Goal: Task Accomplishment & Management: Use online tool/utility

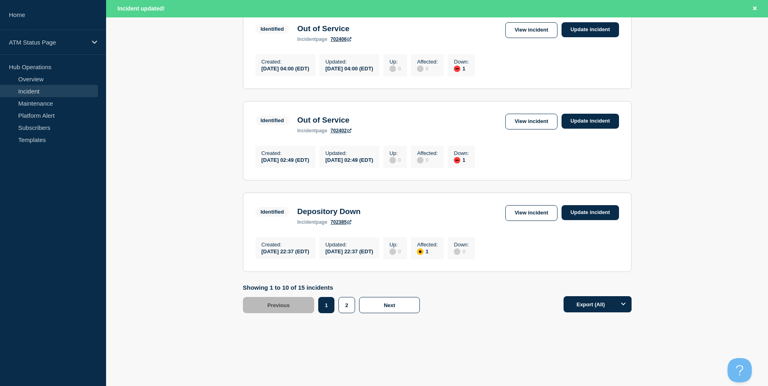
scroll to position [843, 0]
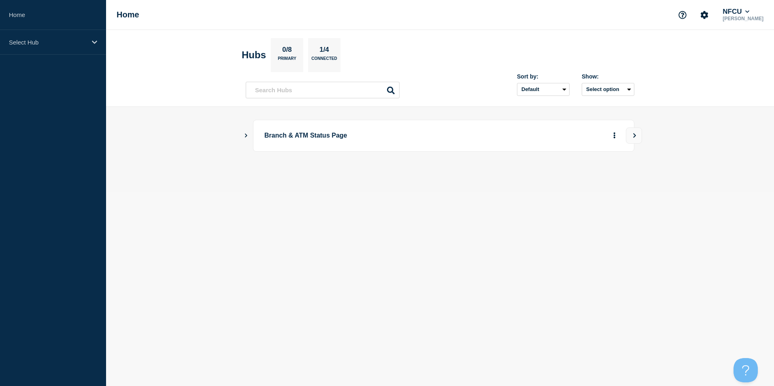
click at [246, 136] on icon "Show Connected Hubs" at bounding box center [246, 136] width 2 height 4
click at [592, 178] on button "See overview" at bounding box center [586, 176] width 43 height 16
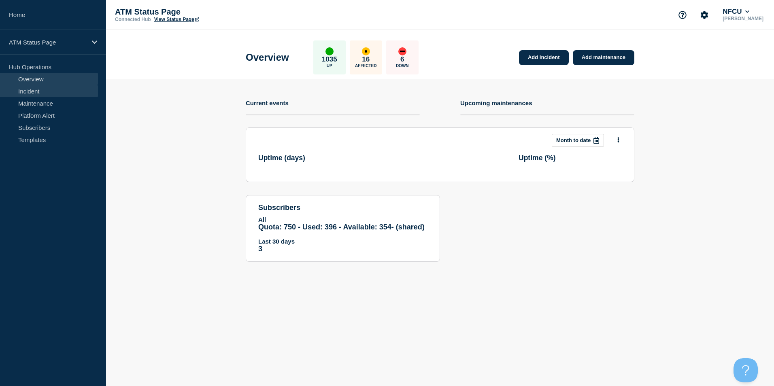
click at [46, 92] on link "Incident" at bounding box center [49, 91] width 98 height 12
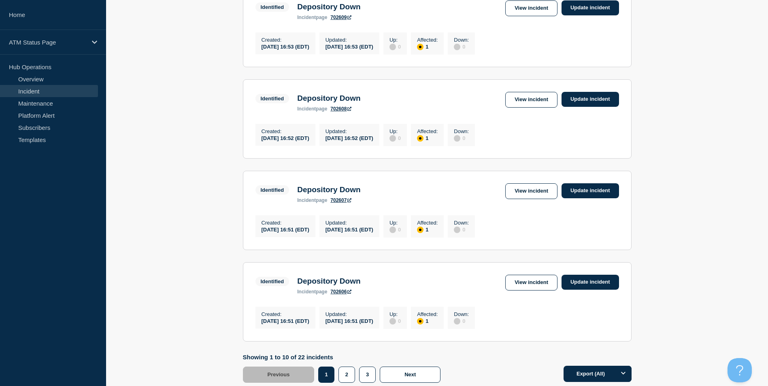
scroll to position [826, 0]
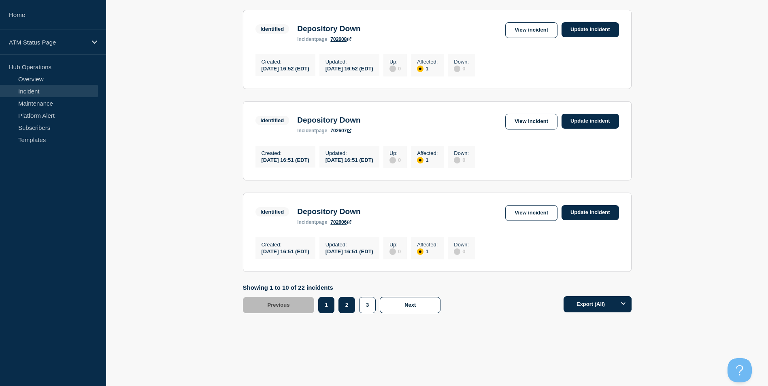
click at [347, 307] on button "2" at bounding box center [346, 305] width 17 height 16
click at [530, 210] on link "View incident" at bounding box center [531, 213] width 52 height 16
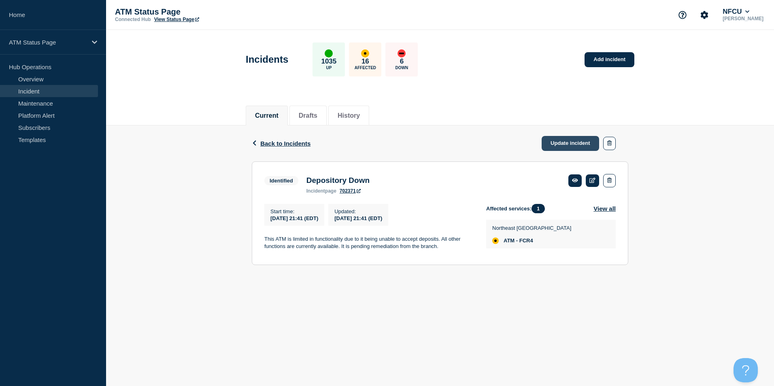
click at [561, 144] on link "Update incident" at bounding box center [569, 143] width 57 height 15
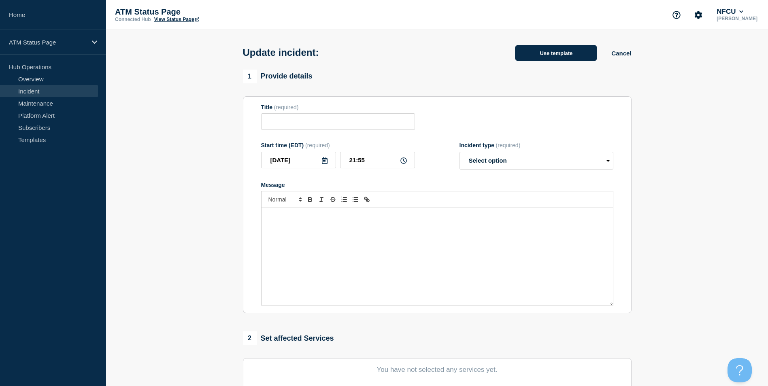
type input "Depository Down"
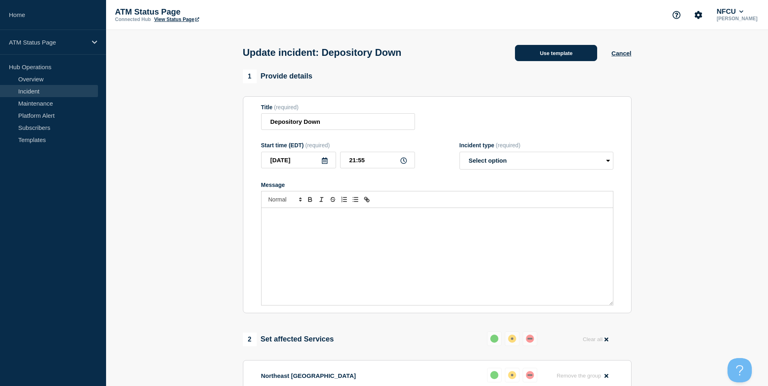
click at [554, 53] on button "Use template" at bounding box center [556, 53] width 82 height 16
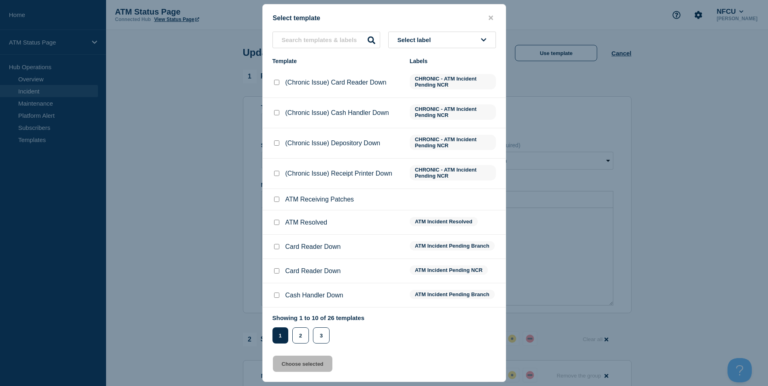
click at [275, 224] on input "ATM Resolved checkbox" at bounding box center [276, 222] width 5 height 5
checkbox input "true"
click at [294, 366] on button "Choose selected" at bounding box center [302, 364] width 59 height 16
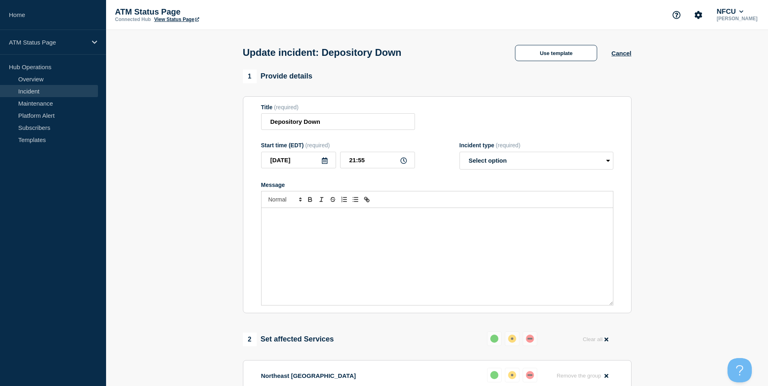
select select "resolved"
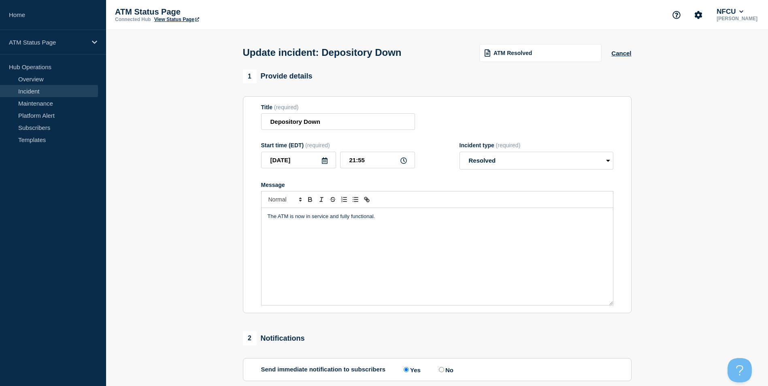
scroll to position [132, 0]
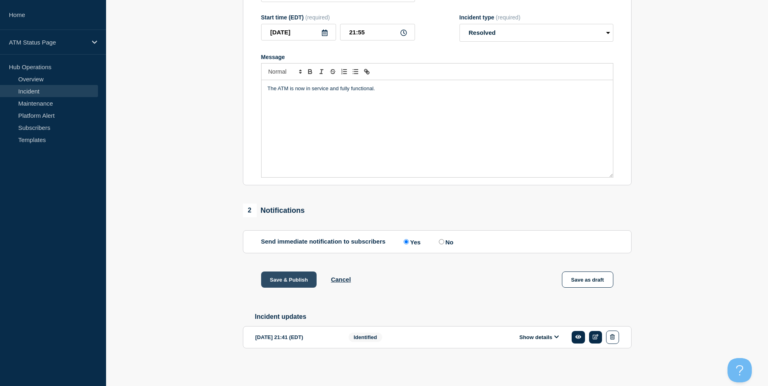
click at [294, 275] on button "Save & Publish" at bounding box center [289, 280] width 56 height 16
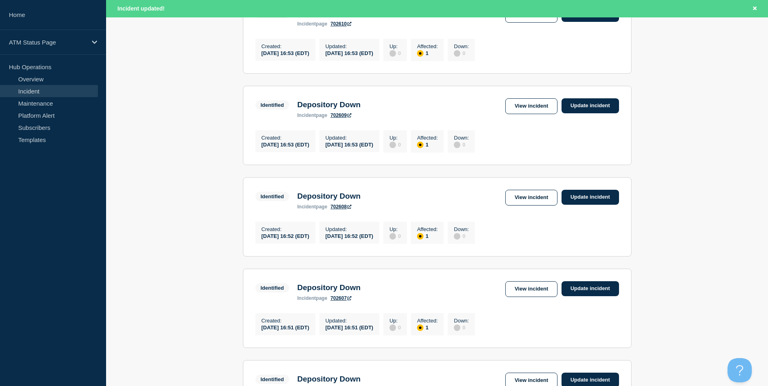
scroll to position [843, 0]
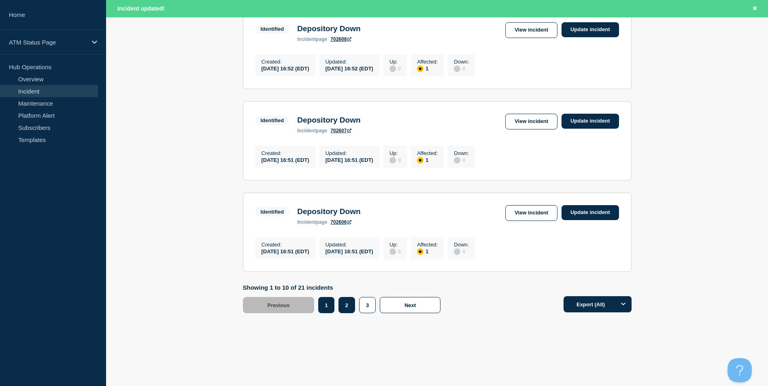
click at [343, 306] on button "2" at bounding box center [346, 305] width 17 height 16
click at [543, 116] on link "View incident" at bounding box center [531, 122] width 52 height 16
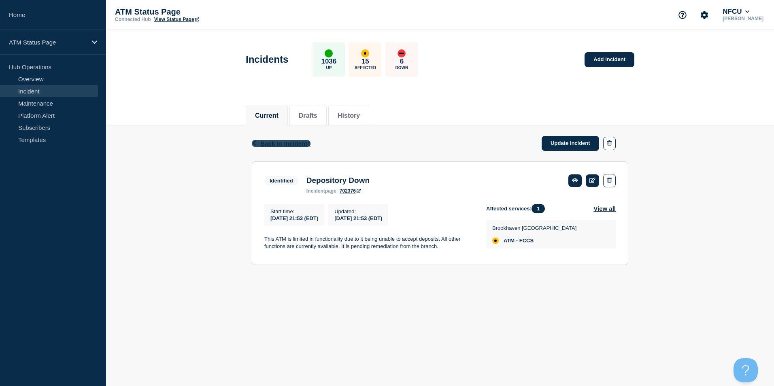
click at [283, 141] on span "Back to Incidents" at bounding box center [285, 143] width 50 height 7
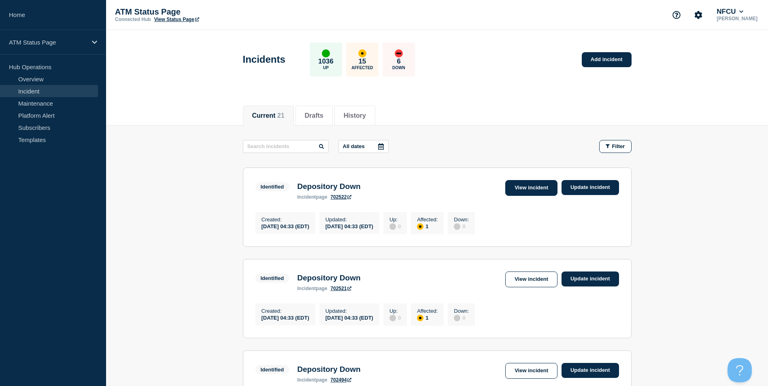
click at [522, 184] on link "View incident" at bounding box center [531, 188] width 52 height 16
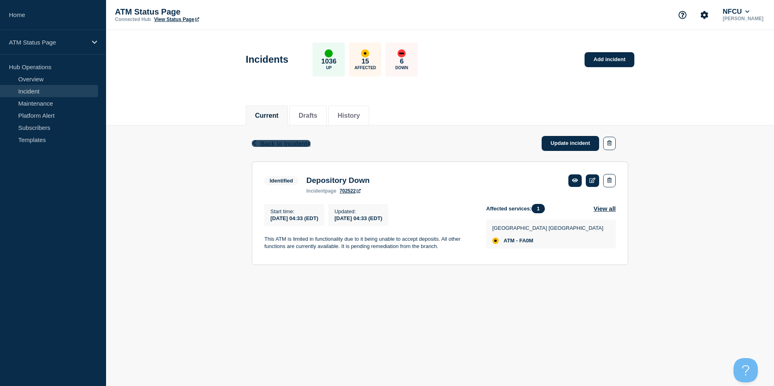
click at [287, 144] on span "Back to Incidents" at bounding box center [285, 143] width 50 height 7
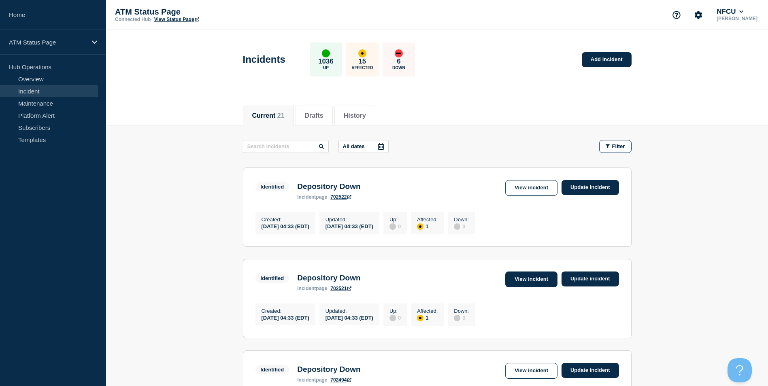
click at [516, 281] on link "View incident" at bounding box center [531, 280] width 52 height 16
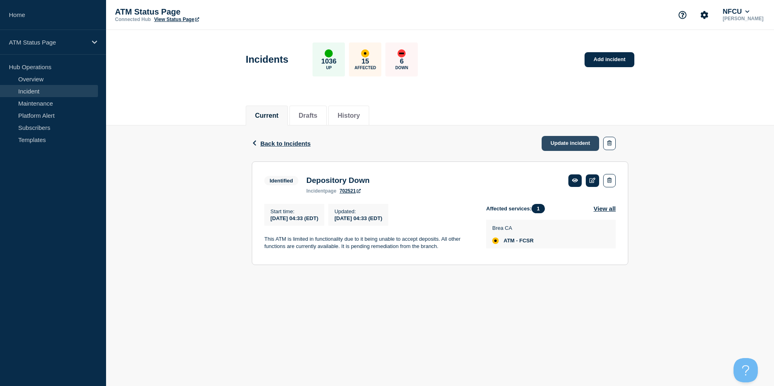
click at [573, 140] on link "Update incident" at bounding box center [569, 143] width 57 height 15
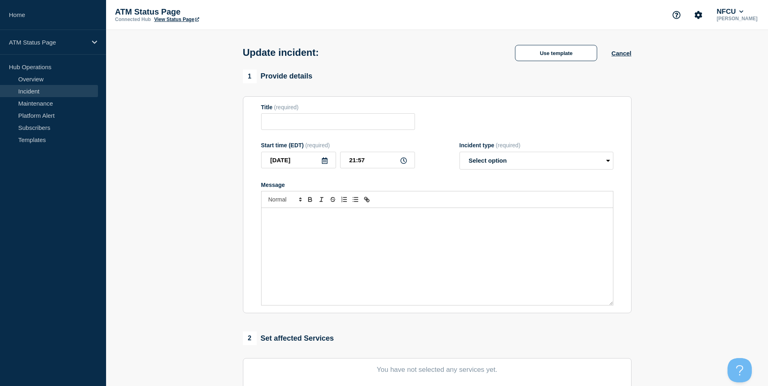
type input "Depository Down"
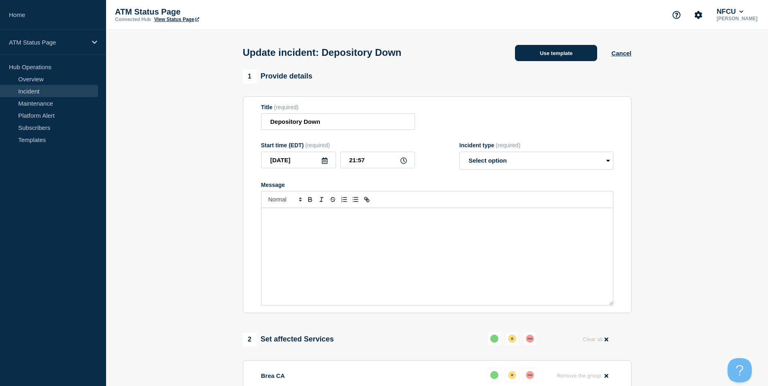
click at [563, 53] on button "Use template" at bounding box center [556, 53] width 82 height 16
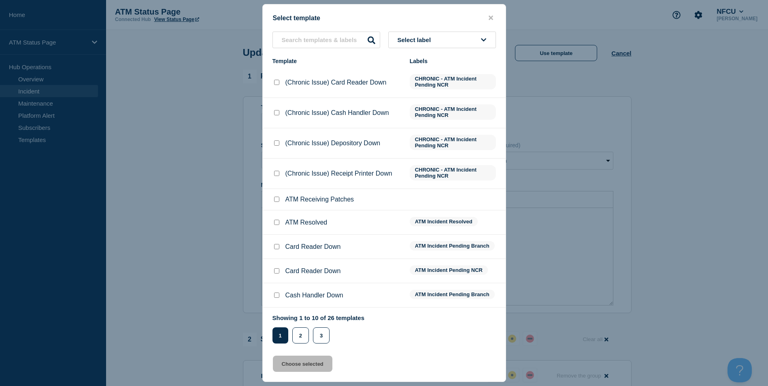
click at [275, 225] on input "ATM Resolved checkbox" at bounding box center [276, 222] width 5 height 5
checkbox input "true"
click at [304, 360] on button "Choose selected" at bounding box center [302, 364] width 59 height 16
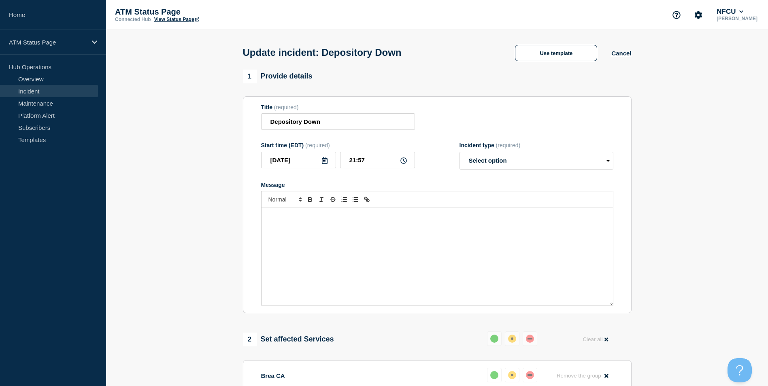
select select "resolved"
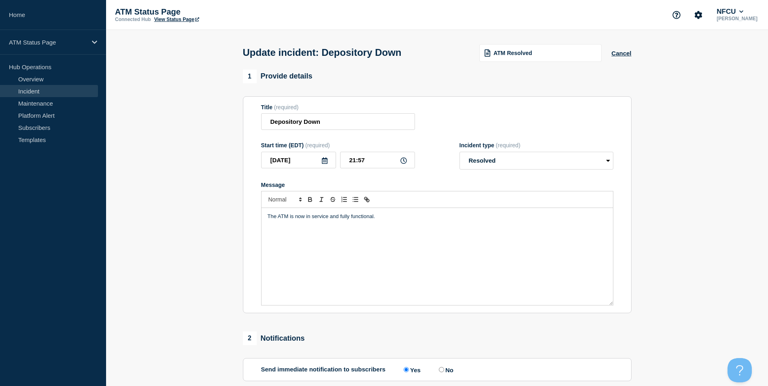
scroll to position [132, 0]
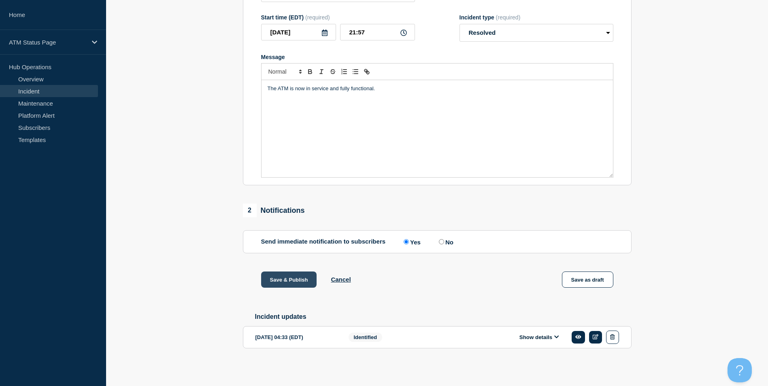
click at [292, 278] on button "Save & Publish" at bounding box center [289, 280] width 56 height 16
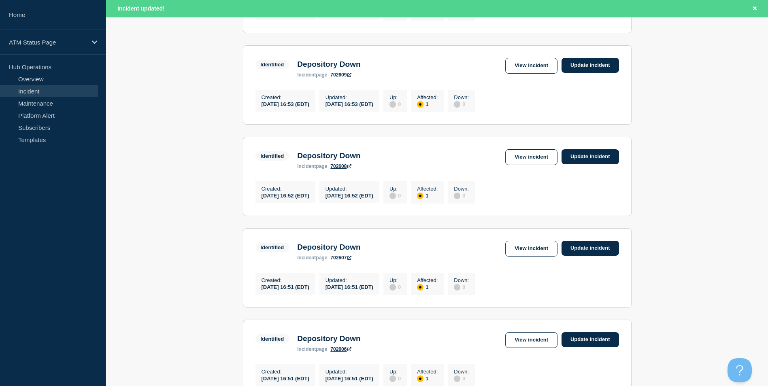
scroll to position [843, 0]
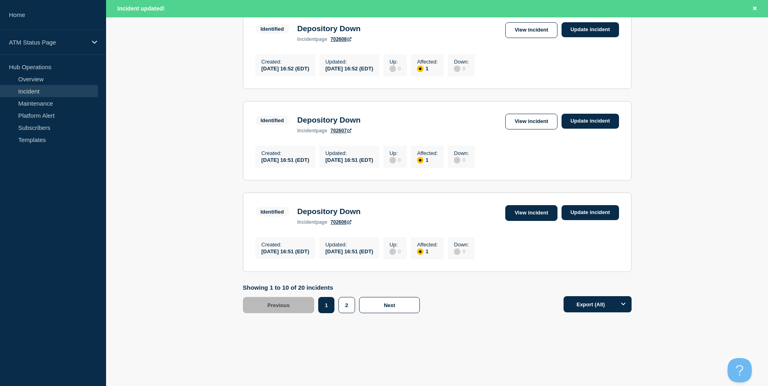
click at [524, 206] on link "View incident" at bounding box center [531, 213] width 52 height 16
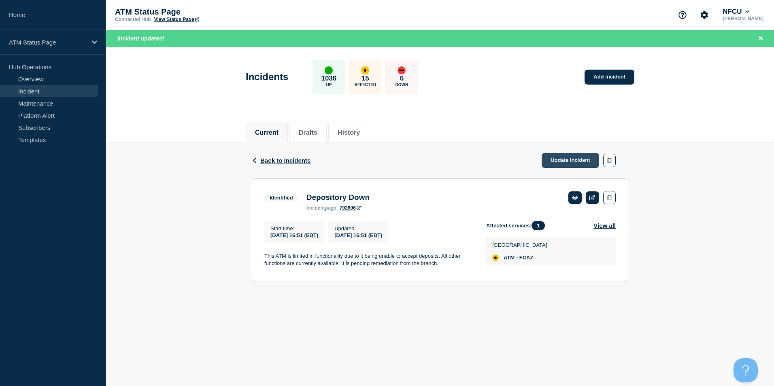
click at [572, 164] on link "Update incident" at bounding box center [569, 160] width 57 height 15
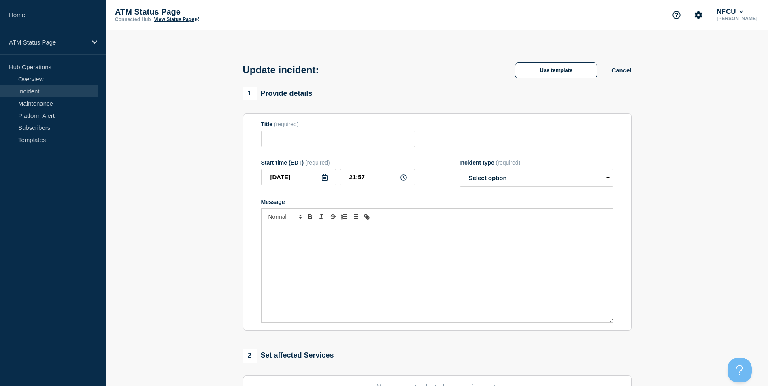
type input "Depository Down"
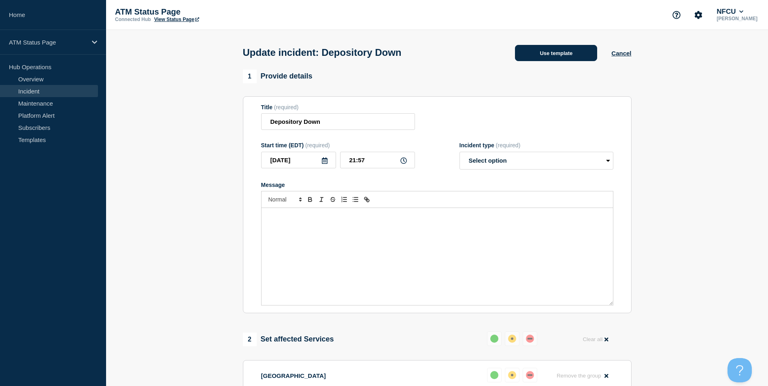
click at [549, 57] on button "Use template" at bounding box center [556, 53] width 82 height 16
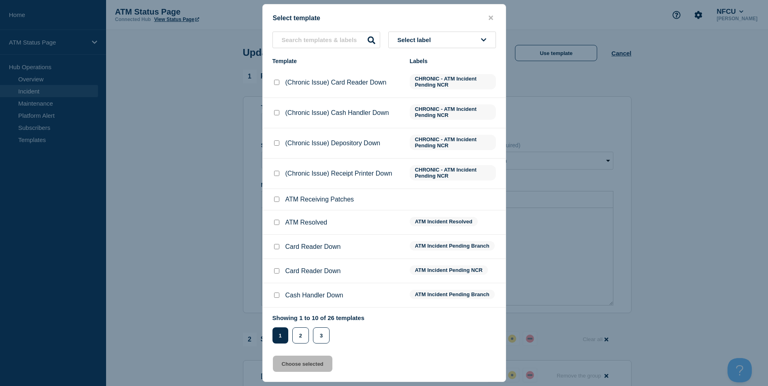
click at [276, 224] on input "ATM Resolved checkbox" at bounding box center [276, 222] width 5 height 5
checkbox input "true"
click at [301, 368] on button "Choose selected" at bounding box center [302, 364] width 59 height 16
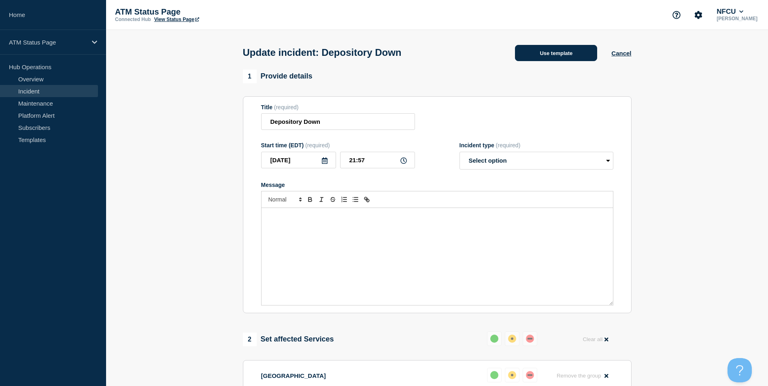
click at [565, 58] on button "Use template" at bounding box center [556, 53] width 82 height 16
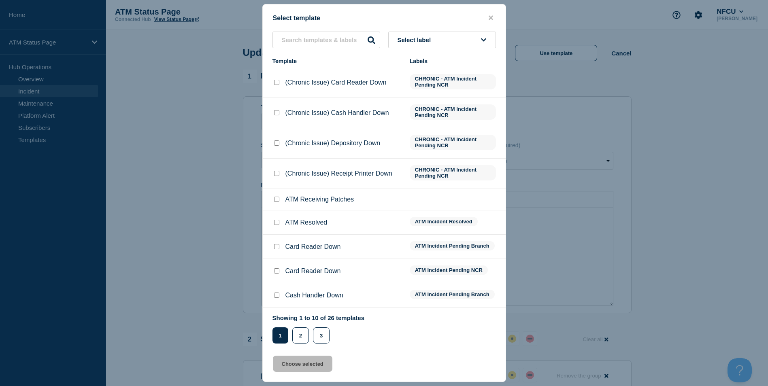
click at [278, 223] on input "ATM Resolved checkbox" at bounding box center [276, 222] width 5 height 5
checkbox input "true"
click at [301, 364] on button "Choose selected" at bounding box center [302, 364] width 59 height 16
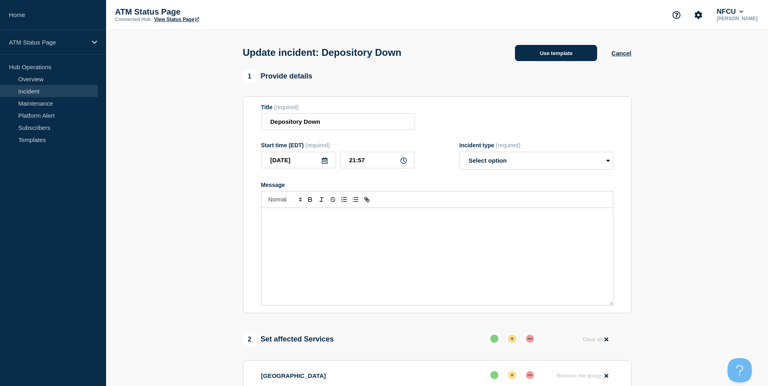
click at [565, 49] on button "Use template" at bounding box center [556, 53] width 82 height 16
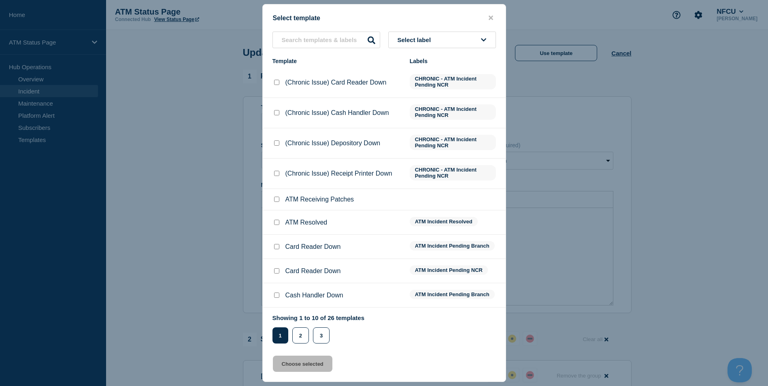
click at [278, 224] on input "ATM Resolved checkbox" at bounding box center [276, 222] width 5 height 5
checkbox input "true"
click at [313, 367] on button "Choose selected" at bounding box center [302, 364] width 59 height 16
